Goal: Information Seeking & Learning: Learn about a topic

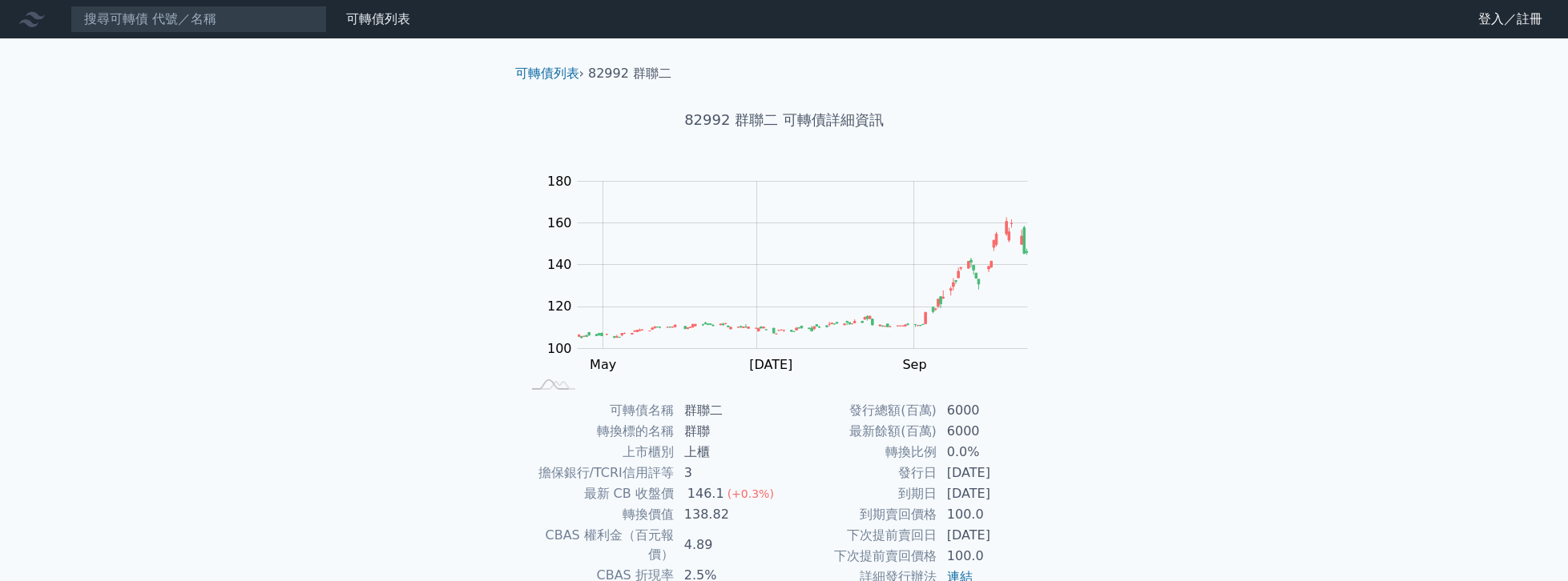
scroll to position [160, 0]
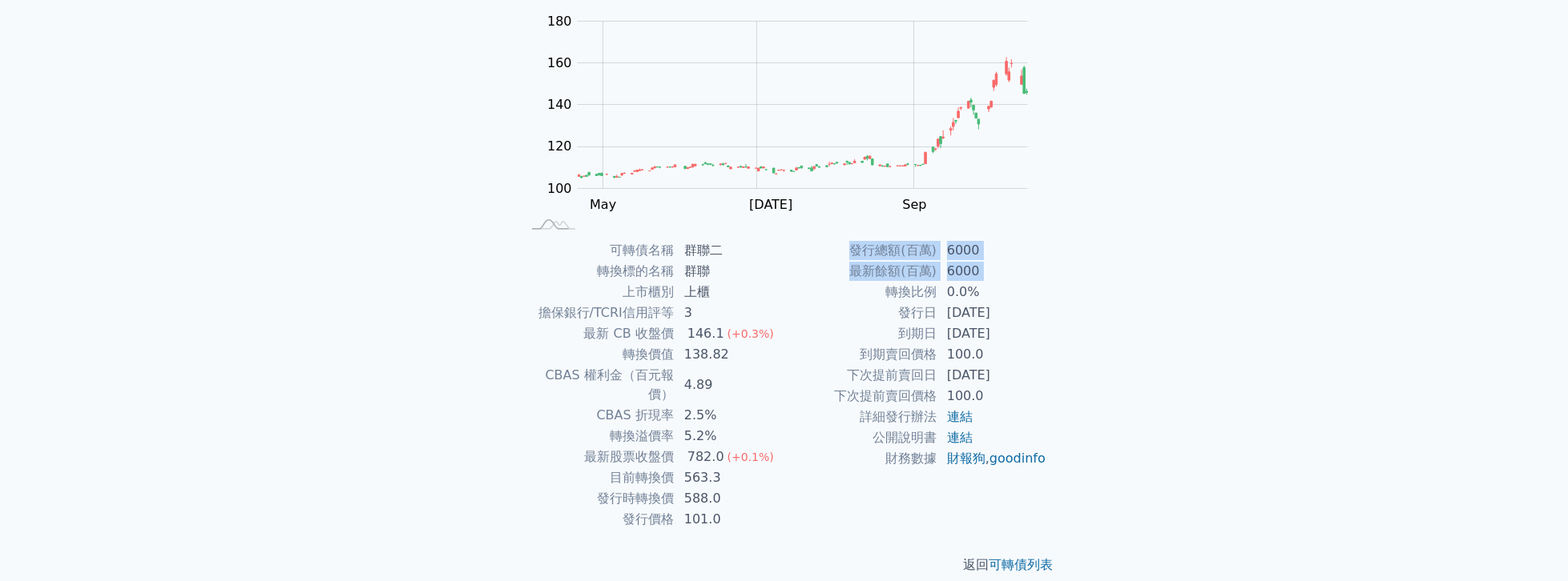
drag, startPoint x: 896, startPoint y: 290, endPoint x: 1067, endPoint y: 298, distance: 171.2
click at [1067, 298] on div "可轉債列表 › 82992 群聯二 82992 群聯二 可轉債詳細資訊 Zoom Out 100 80 90 100 110 120 130 140 200 …" at bounding box center [784, 239] width 615 height 722
click at [1068, 298] on div "可轉債列表 › 82992 群聯二 82992 群聯二 可轉債詳細資訊 Zoom Out 100 80 90 100 110 120 130 140 200 …" at bounding box center [784, 239] width 615 height 722
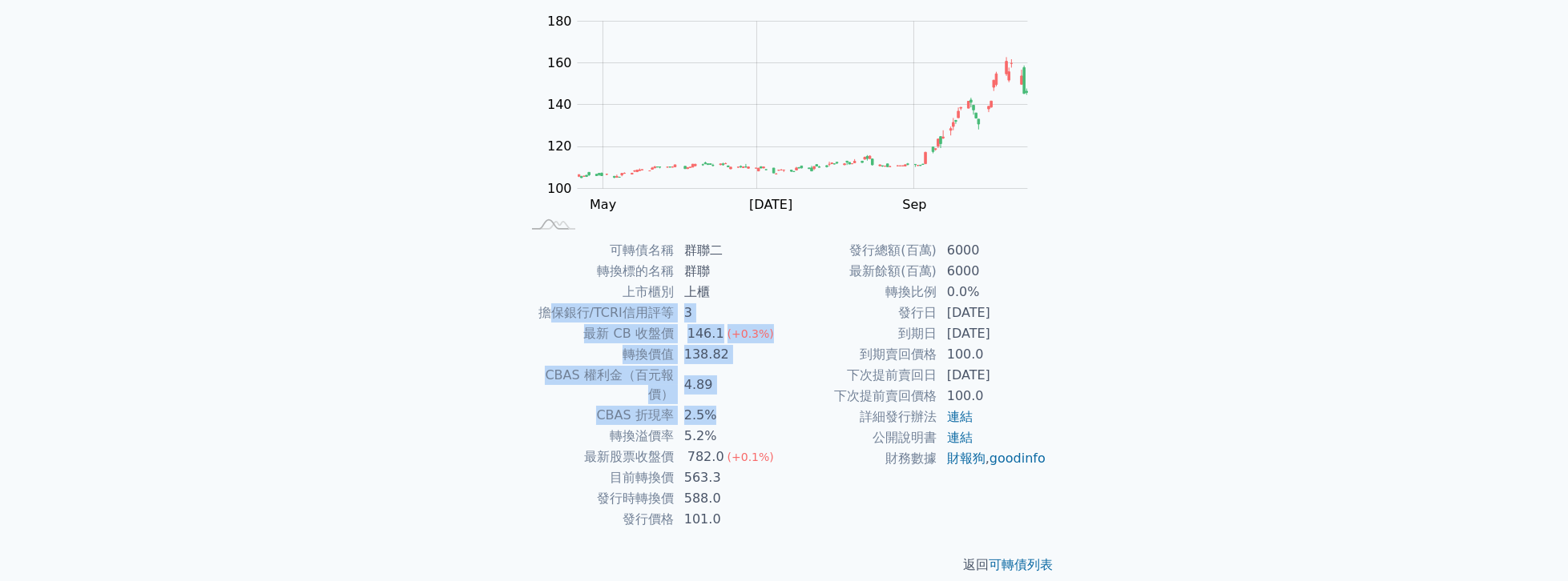
drag, startPoint x: 552, startPoint y: 307, endPoint x: 724, endPoint y: 385, distance: 188.9
click at [724, 385] on tbody "可轉債名稱 群聯二 轉換標的名稱 群聯 上市櫃別 上櫃 擔保銀行/TCRI信用評等 3 最新 CB 收盤價 146.1 (+0.3%) 轉換價值 138.82…" at bounding box center [652, 384] width 262 height 290
click at [724, 405] on td "2.5%" at bounding box center [728, 415] width 109 height 21
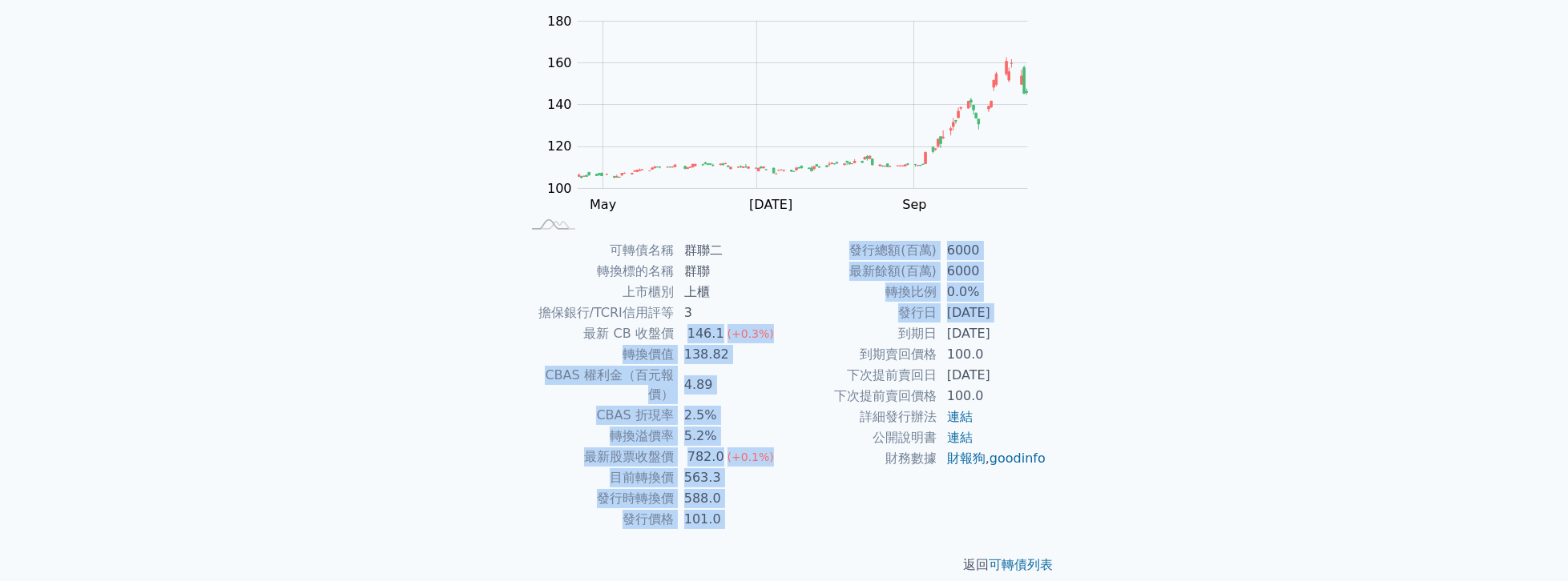
drag, startPoint x: 674, startPoint y: 327, endPoint x: 808, endPoint y: 340, distance: 134.6
click at [808, 340] on div "可轉債名稱 群聯二 轉換標的名稱 群聯 上市櫃別 上櫃 擔保銀行/TCRI信用評等 3 最新 CB 收盤價 146.1 (+0.3%) 轉換價值 138.82…" at bounding box center [784, 384] width 564 height 290
click at [808, 340] on td "到期日" at bounding box center [861, 334] width 153 height 21
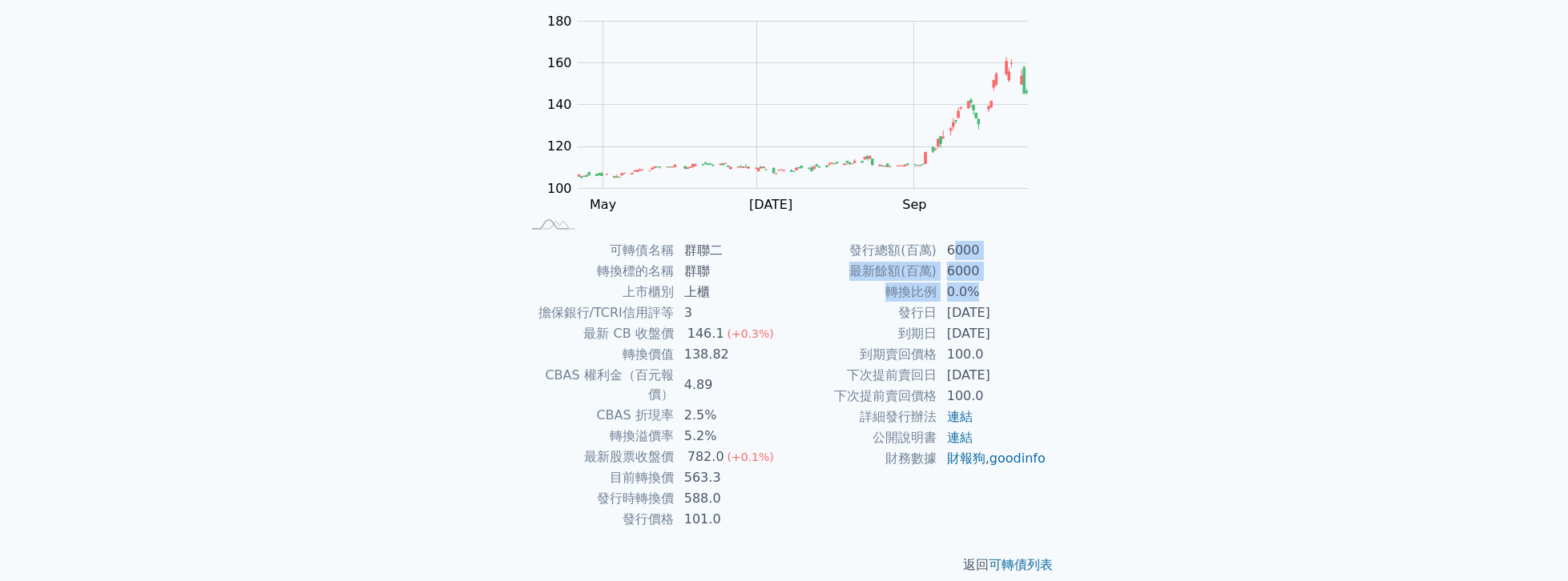
drag, startPoint x: 956, startPoint y: 250, endPoint x: 1021, endPoint y: 291, distance: 76.9
click at [1021, 291] on tbody "發行總額(百萬) 6000 最新餘額(百萬) 6000 轉換比例 0.0% 發行日 [DATE] 到期日 [DATE] 到期賣回價格 100.0 下次提前賣回…" at bounding box center [915, 354] width 262 height 229
click at [1021, 291] on td "0.0%" at bounding box center [992, 292] width 109 height 21
drag, startPoint x: 683, startPoint y: 393, endPoint x: 734, endPoint y: 407, distance: 52.9
click at [734, 407] on tbody "可轉債名稱 群聯二 轉換標的名稱 群聯 上市櫃別 上櫃 擔保銀行/TCRI信用評等 3 最新 CB 收盤價 146.1 (+0.3%) 轉換價值 138.82…" at bounding box center [652, 384] width 262 height 290
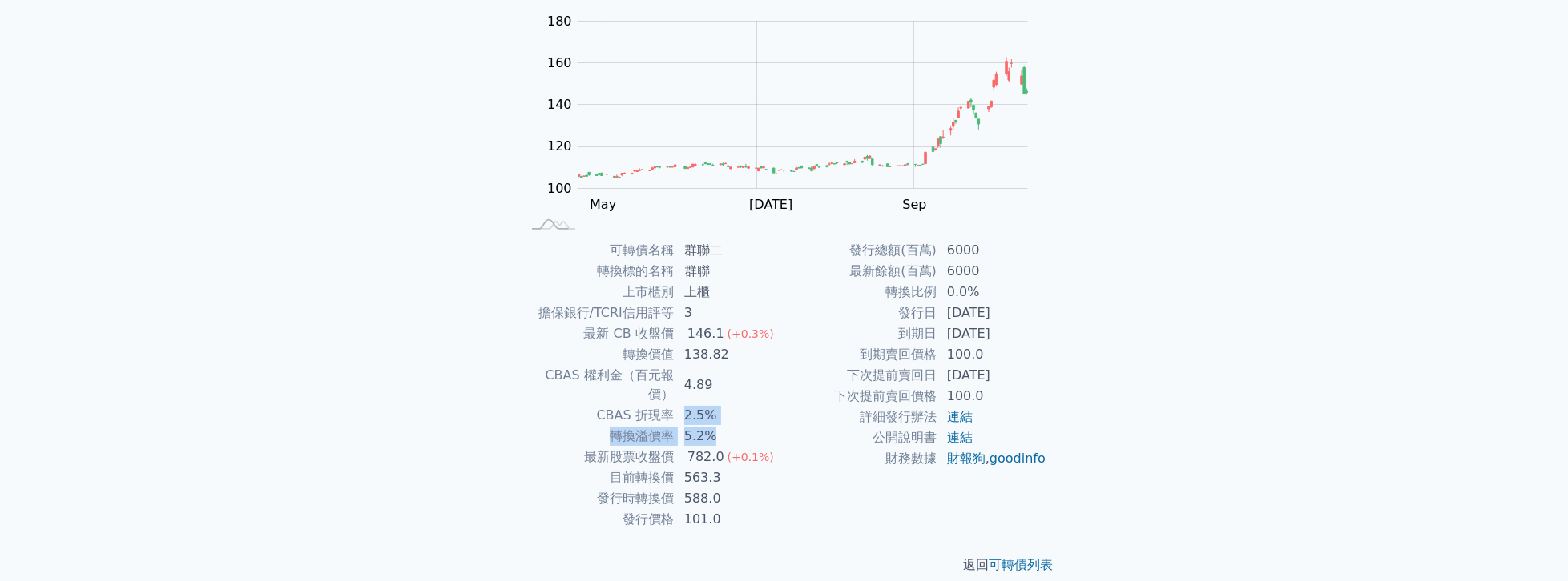
click at [734, 426] on td "5.2%" at bounding box center [728, 437] width 109 height 21
drag, startPoint x: 607, startPoint y: 440, endPoint x: 711, endPoint y: 463, distance: 106.5
click at [711, 463] on tbody "可轉債名稱 群聯二 轉換標的名稱 群聯 上市櫃別 上櫃 擔保銀行/TCRI信用評等 3 最新 CB 收盤價 146.1 (+0.3%) 轉換價值 138.82…" at bounding box center [652, 384] width 262 height 290
click at [711, 468] on td "563.3" at bounding box center [728, 478] width 109 height 21
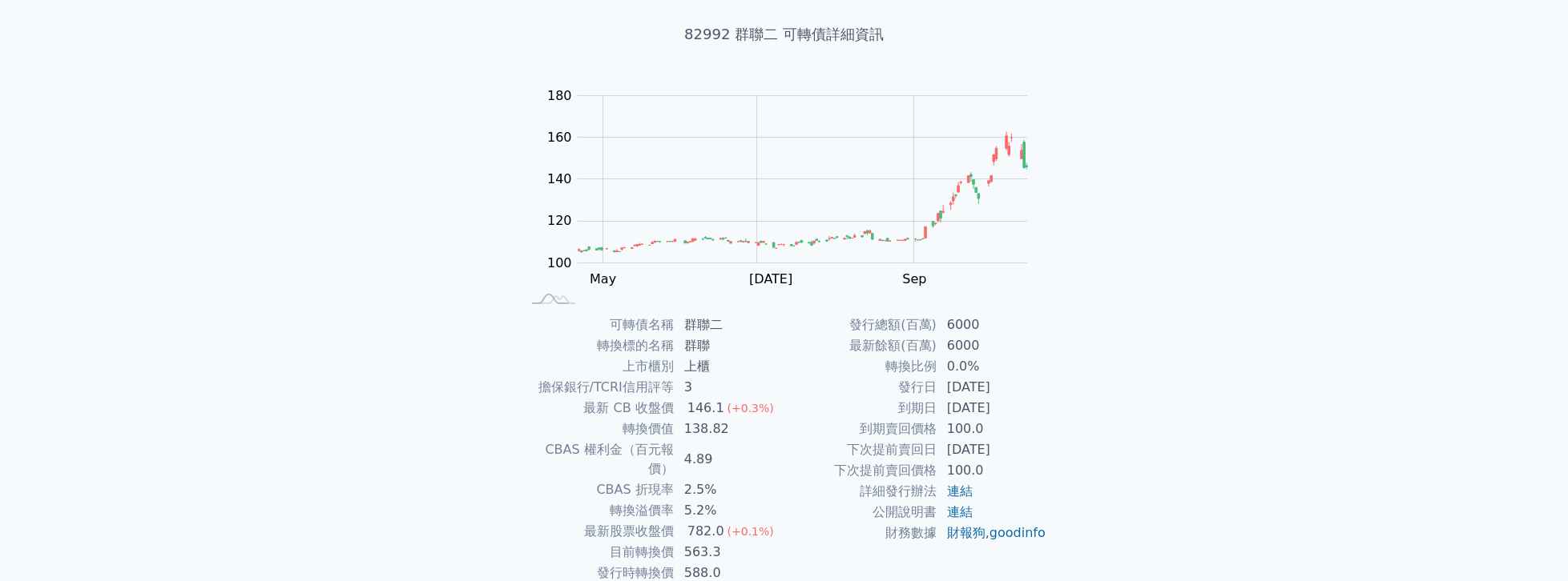
scroll to position [91, 0]
